Goal: Task Accomplishment & Management: Use online tool/utility

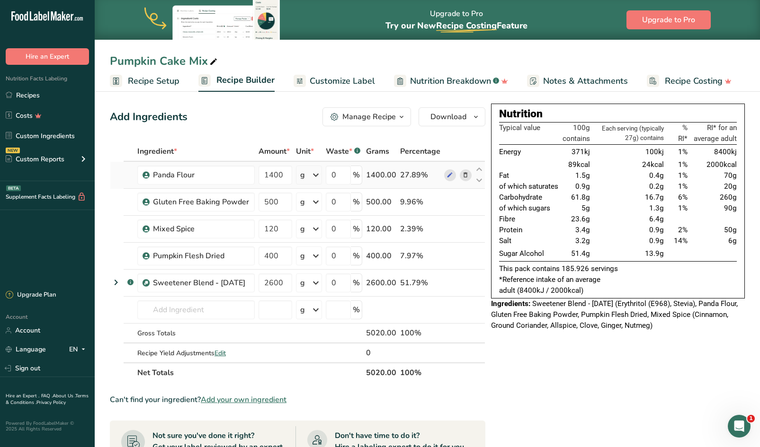
click at [466, 173] on icon at bounding box center [465, 175] width 7 height 10
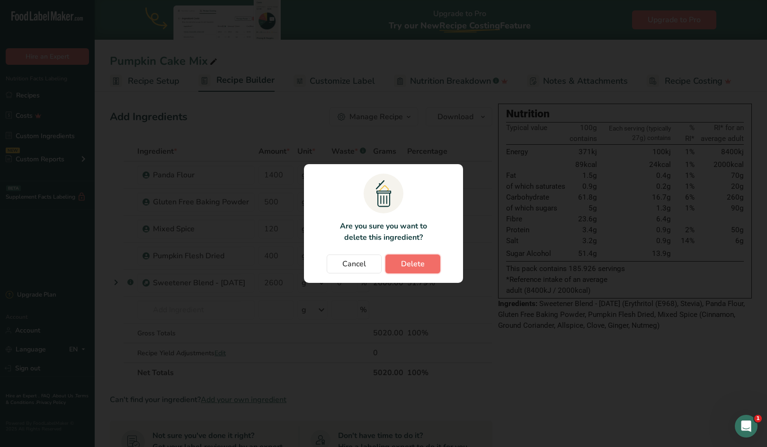
click at [419, 266] on span "Delete" at bounding box center [413, 263] width 24 height 11
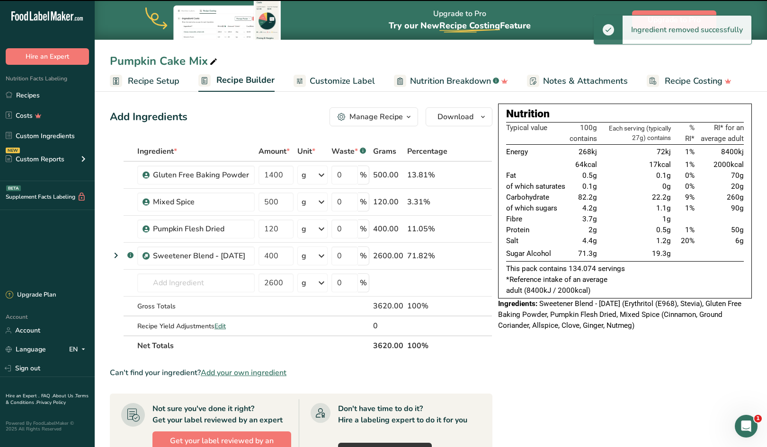
type input "500"
type input "120"
type input "400"
type input "2600"
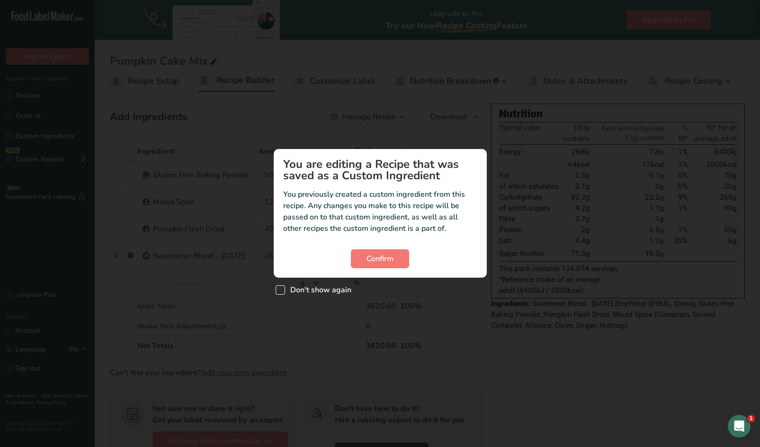
click at [283, 291] on span "Custom ingredient modal" at bounding box center [280, 289] width 9 height 9
click at [282, 291] on input "Don't show again" at bounding box center [279, 290] width 6 height 6
checkbox input "true"
click at [371, 254] on span "Confirm" at bounding box center [379, 258] width 27 height 11
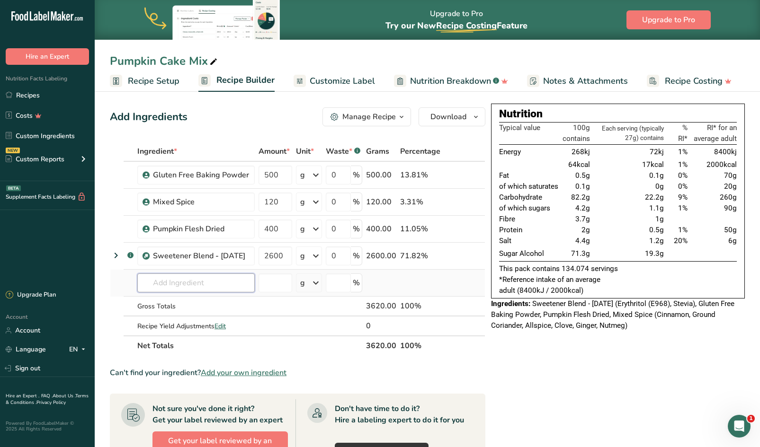
click at [187, 285] on input "text" at bounding box center [195, 283] width 117 height 19
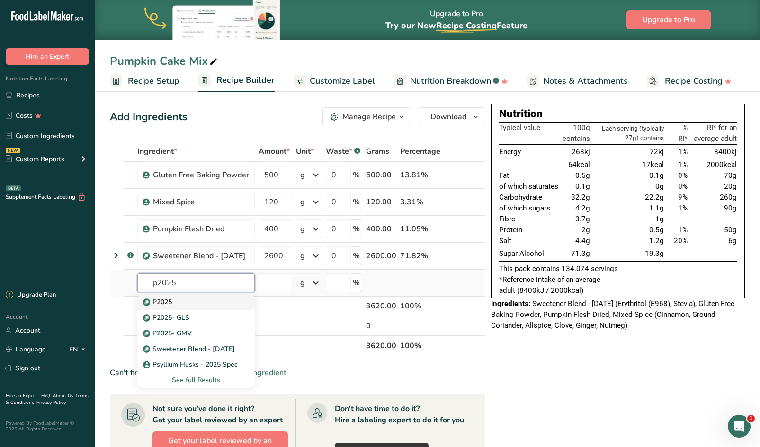
type input "p2025"
click at [162, 300] on p "P2025" at bounding box center [158, 302] width 27 height 10
type input "P2025"
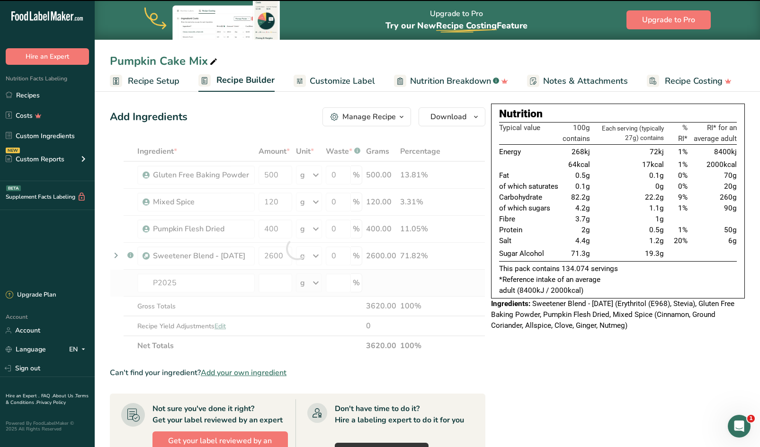
type input "0"
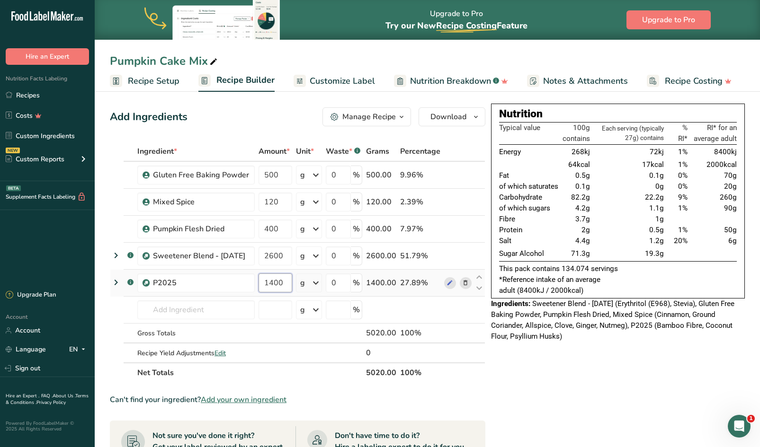
type input "1400"
